Goal: Information Seeking & Learning: Learn about a topic

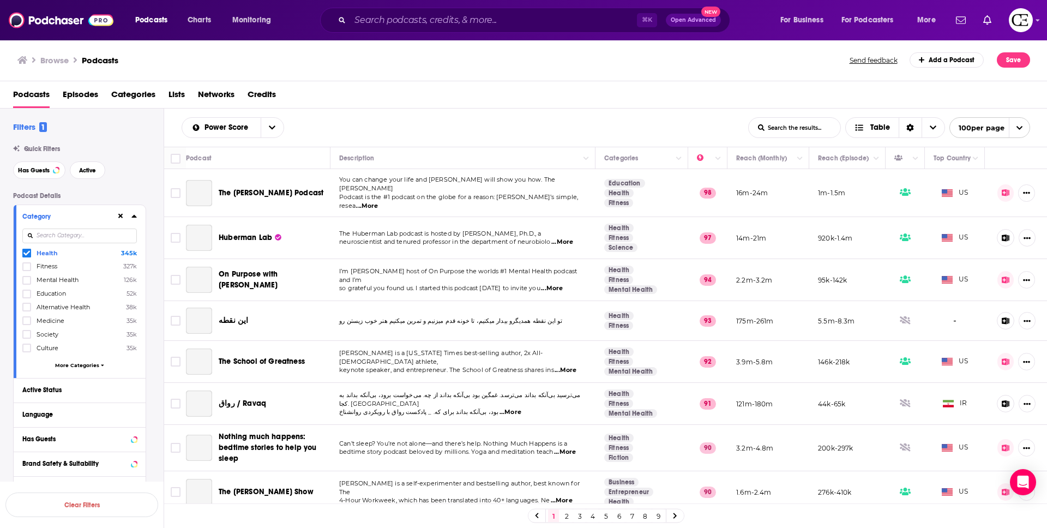
scroll to position [591, 0]
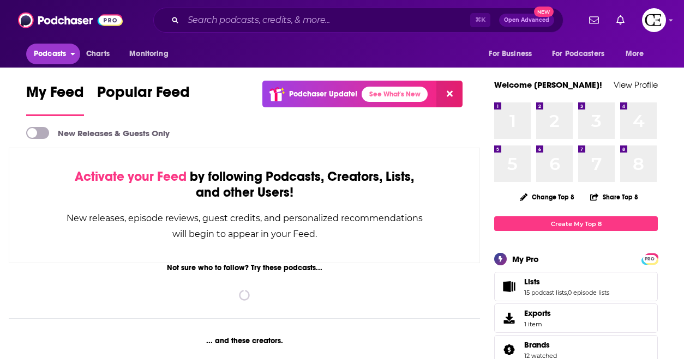
click at [64, 58] on span "Podcasts" at bounding box center [50, 53] width 32 height 15
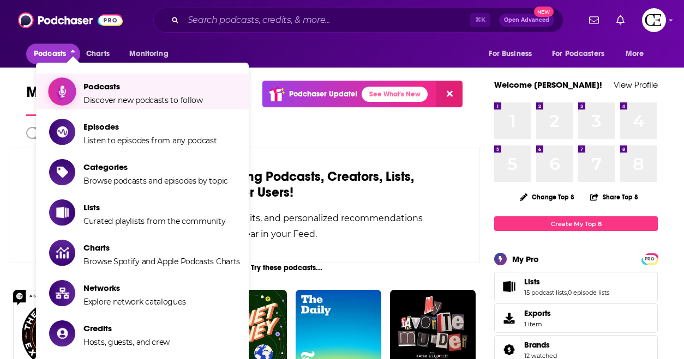
click at [74, 97] on span "Show item sub-menu" at bounding box center [62, 92] width 84 height 84
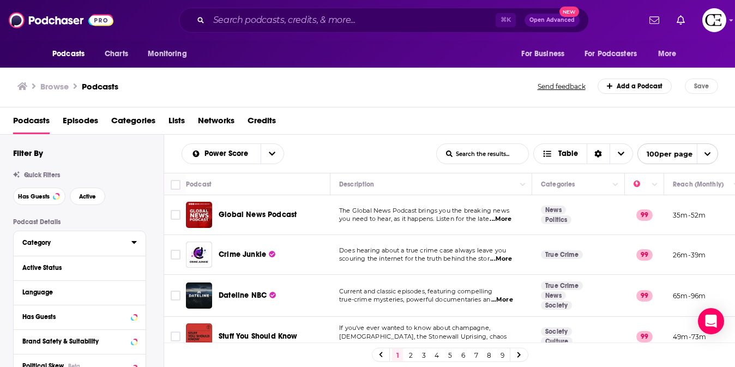
click at [112, 241] on div "Category" at bounding box center [73, 243] width 102 height 8
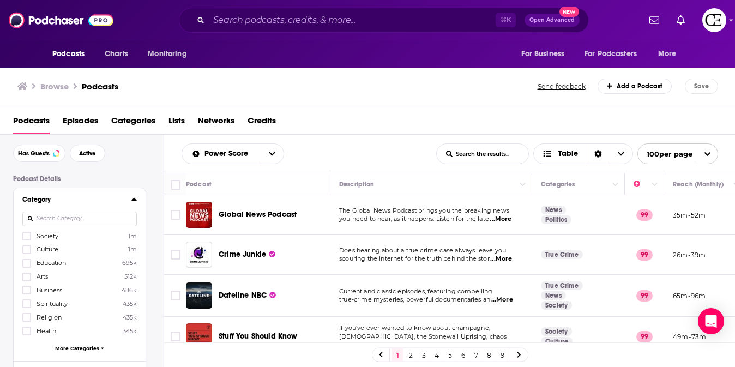
scroll to position [46, 0]
click at [25, 326] on icon at bounding box center [26, 328] width 7 height 7
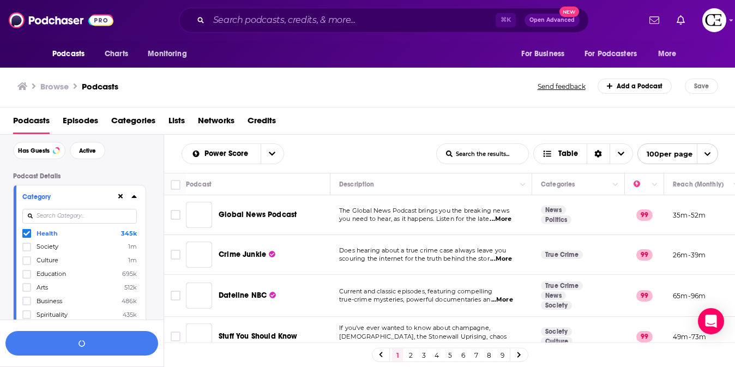
scroll to position [73, 0]
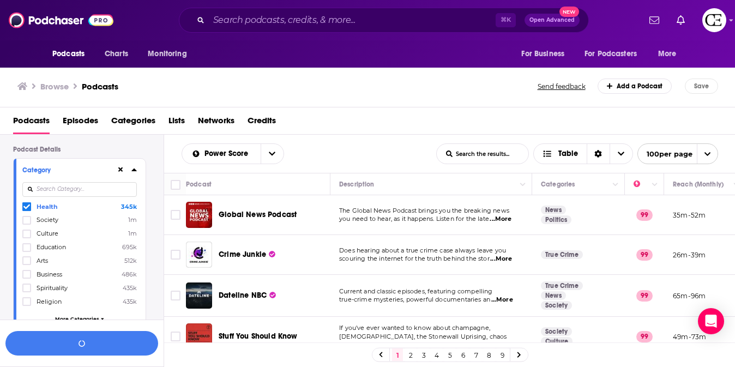
click at [506, 357] on link "9" at bounding box center [502, 355] width 11 height 13
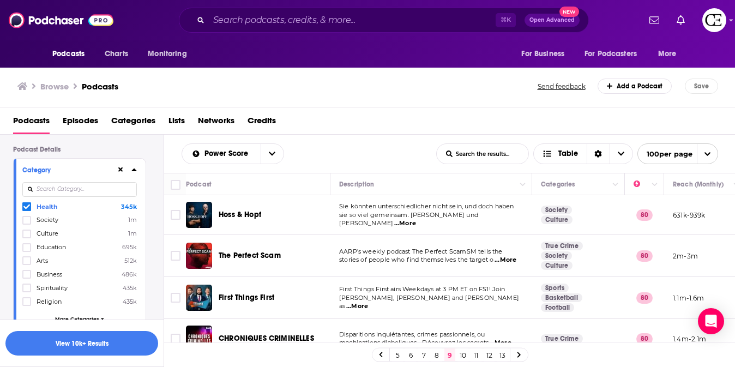
click at [261, 302] on div "Podcasts Charts Monitoring ⌘ K Open Advanced New For Business For Podcasters Mo…" at bounding box center [367, 183] width 735 height 367
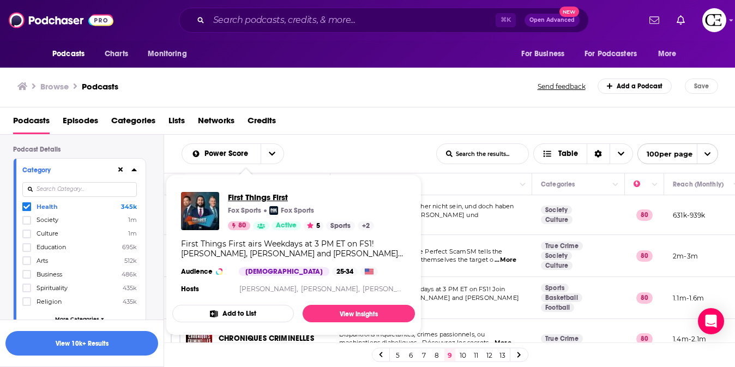
click at [256, 201] on span "First Things First" at bounding box center [301, 197] width 146 height 10
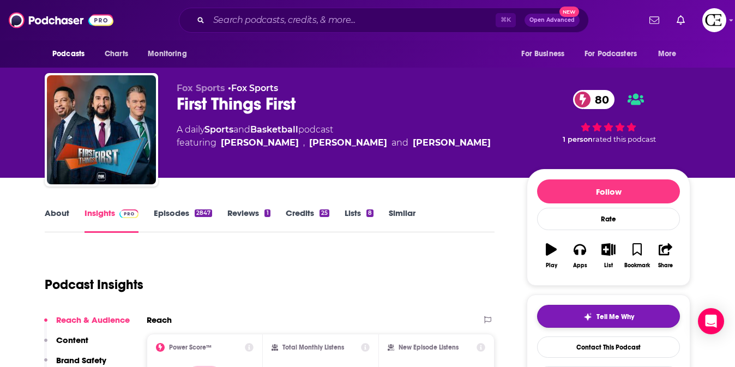
click at [601, 313] on span "Tell Me Why" at bounding box center [616, 317] width 38 height 9
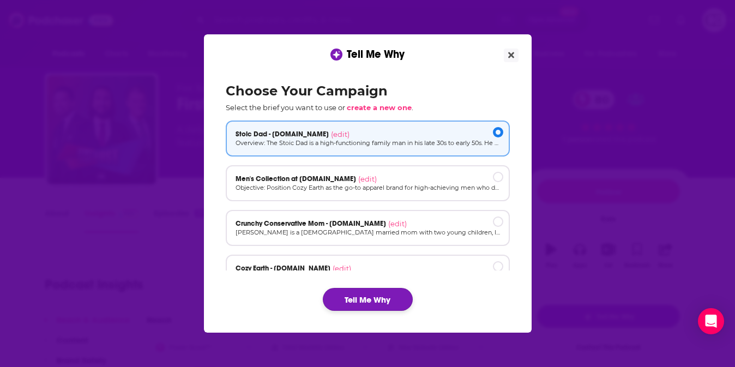
click at [373, 292] on button "Tell Me Why" at bounding box center [368, 299] width 90 height 23
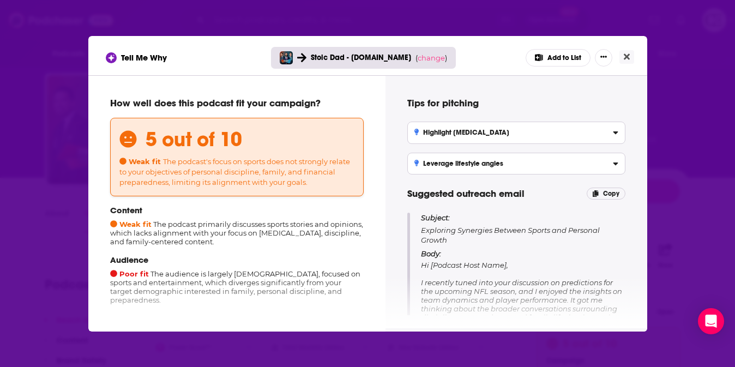
click at [651, 117] on div "Tell Me Why Stoic Dad - cozyearth.com ( change ) Add to List How well does this…" at bounding box center [367, 183] width 735 height 367
click at [435, 58] on span "change" at bounding box center [431, 57] width 27 height 9
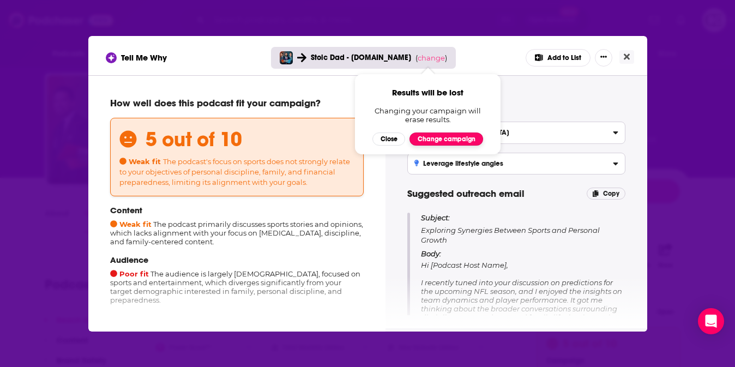
click at [444, 136] on button "Change campaign" at bounding box center [447, 139] width 74 height 13
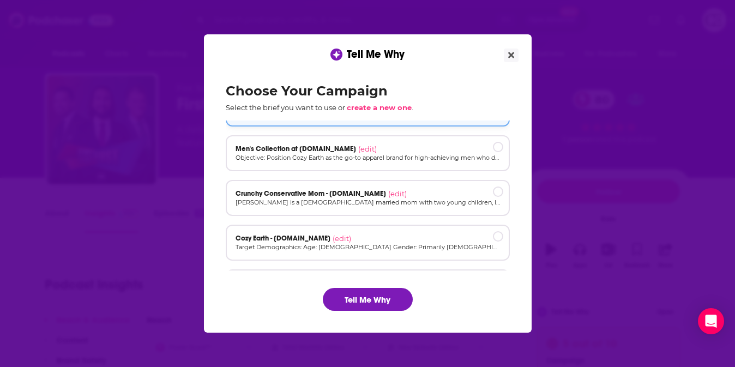
scroll to position [28, 0]
click at [445, 152] on div "Men's Collection at cozyearth.com (edit)" at bounding box center [368, 151] width 265 height 9
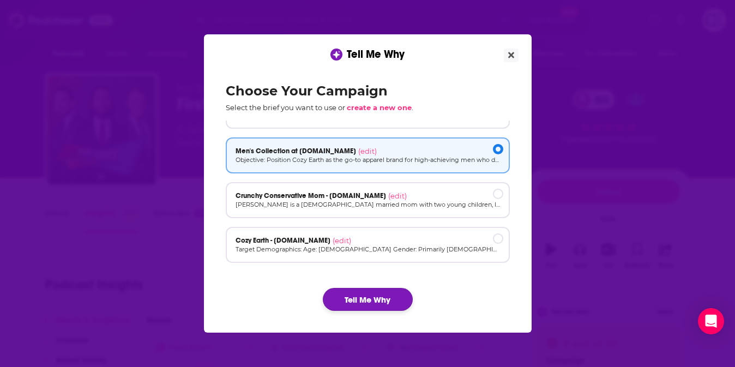
click at [365, 295] on button "Tell Me Why" at bounding box center [368, 299] width 90 height 23
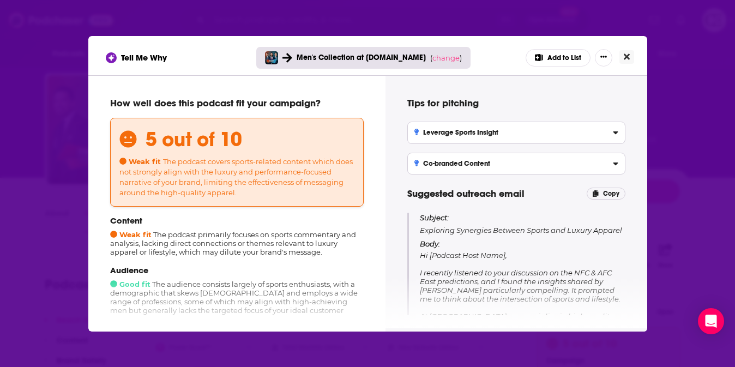
click at [629, 56] on icon "Close" at bounding box center [627, 56] width 6 height 9
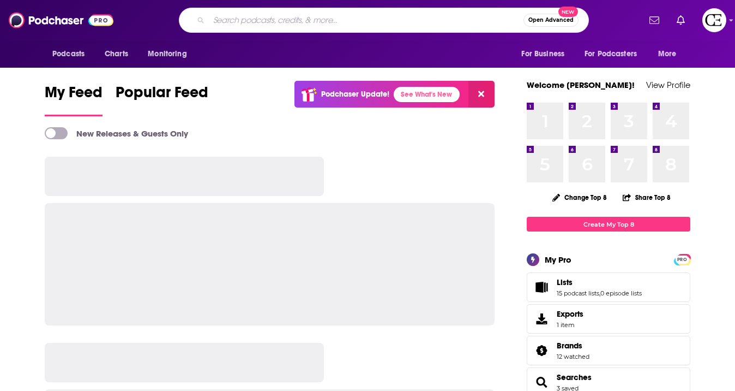
click at [285, 17] on input "Search podcasts, credits, & more..." at bounding box center [366, 19] width 315 height 17
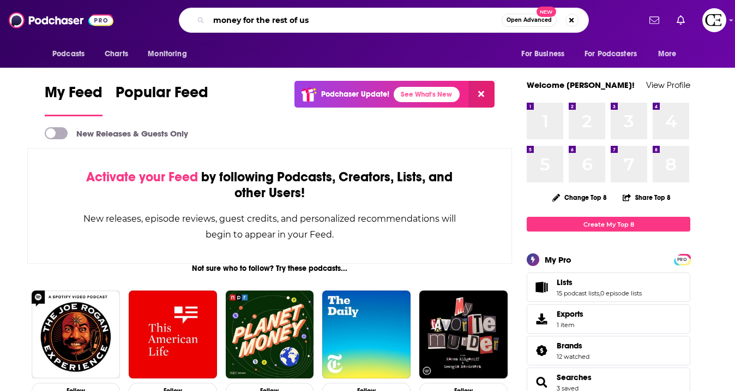
type input "money for the rest of us"
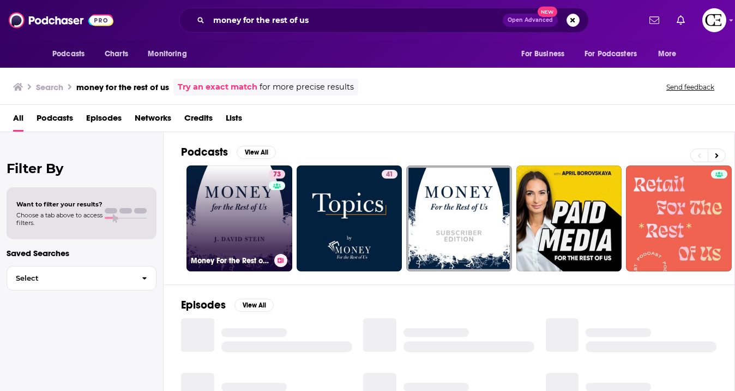
click at [257, 206] on link "73 Money For the Rest of Us" at bounding box center [240, 218] width 106 height 106
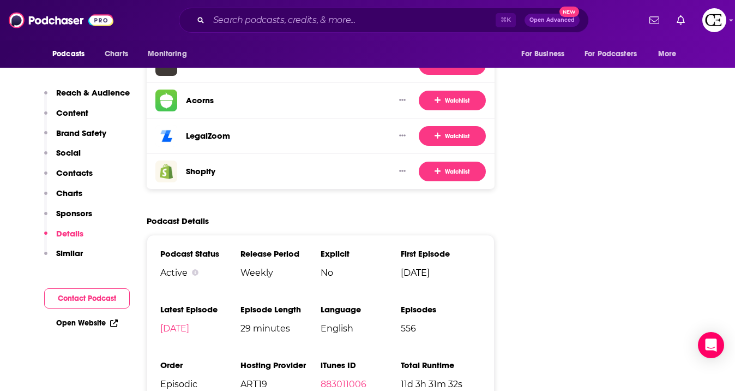
scroll to position [1951, 0]
